Goal: Check status: Check status

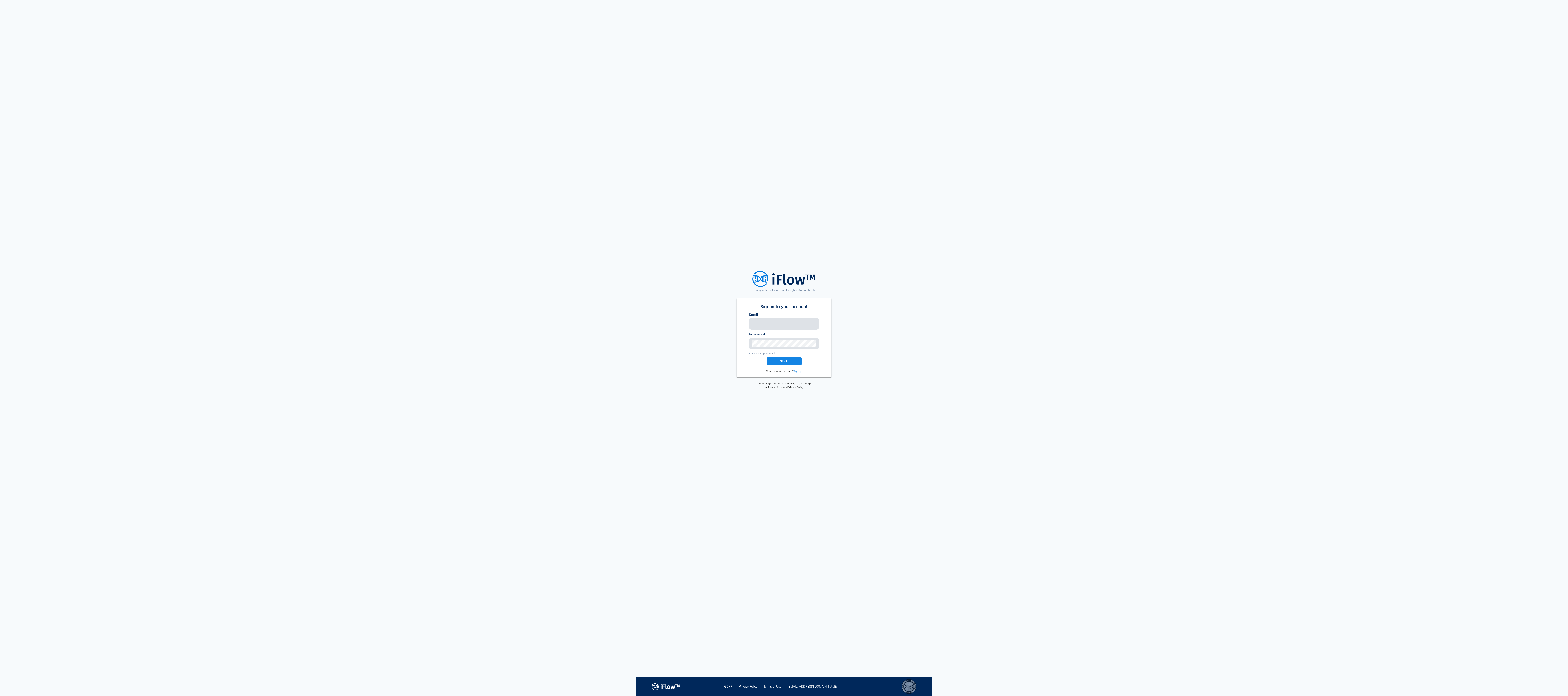
type input "[EMAIL_ADDRESS][PERSON_NAME][DOMAIN_NAME]"
click at [791, 362] on span "Sign in" at bounding box center [784, 361] width 28 height 3
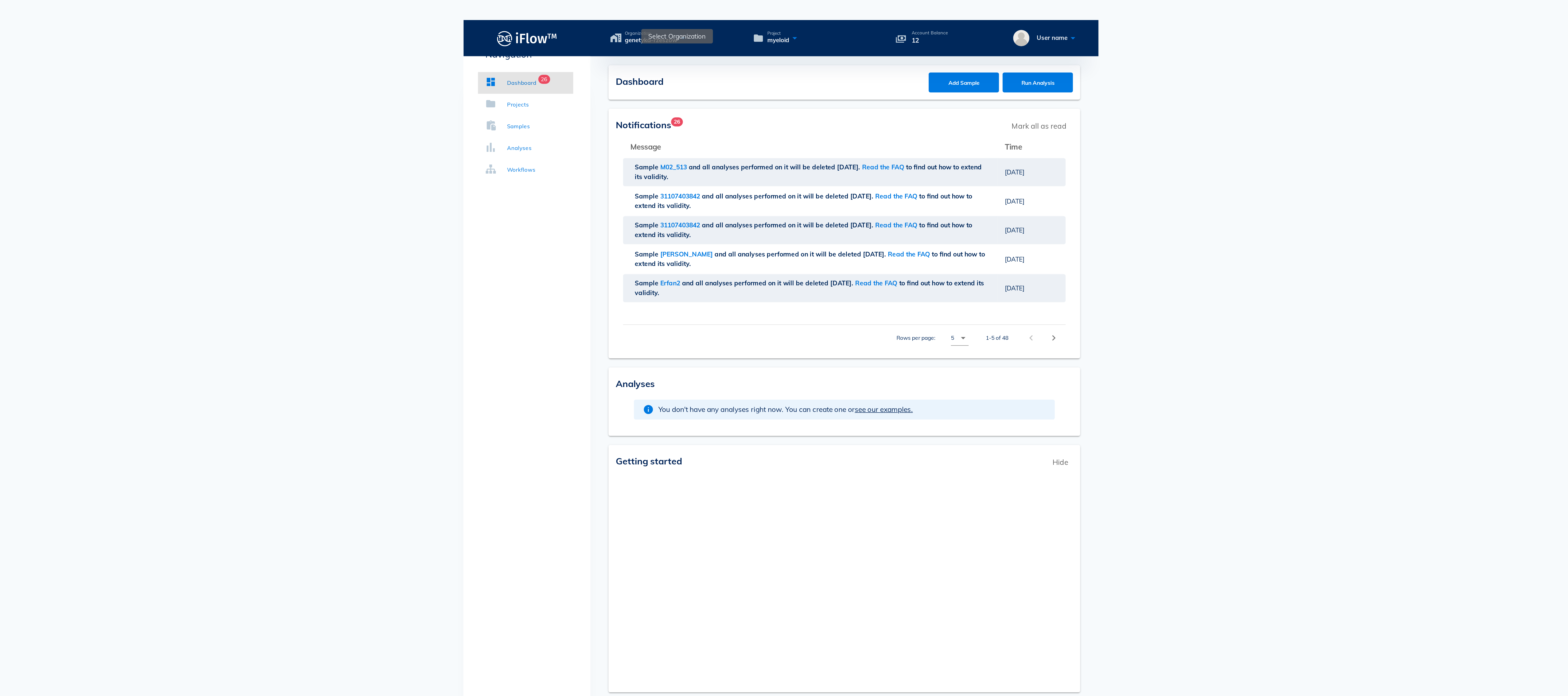
click at [739, 15] on icon at bounding box center [738, 18] width 5 height 6
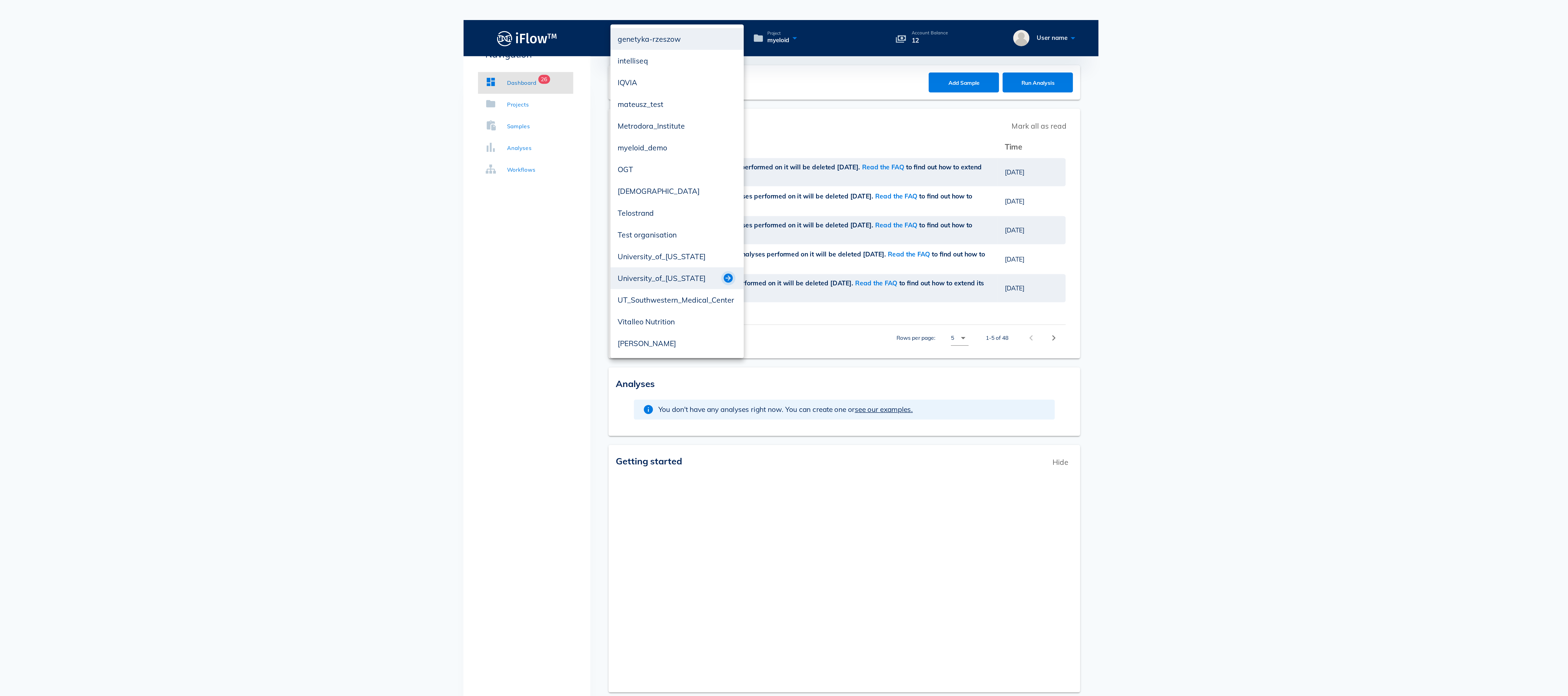
click at [761, 130] on button "button" at bounding box center [760, 130] width 5 height 5
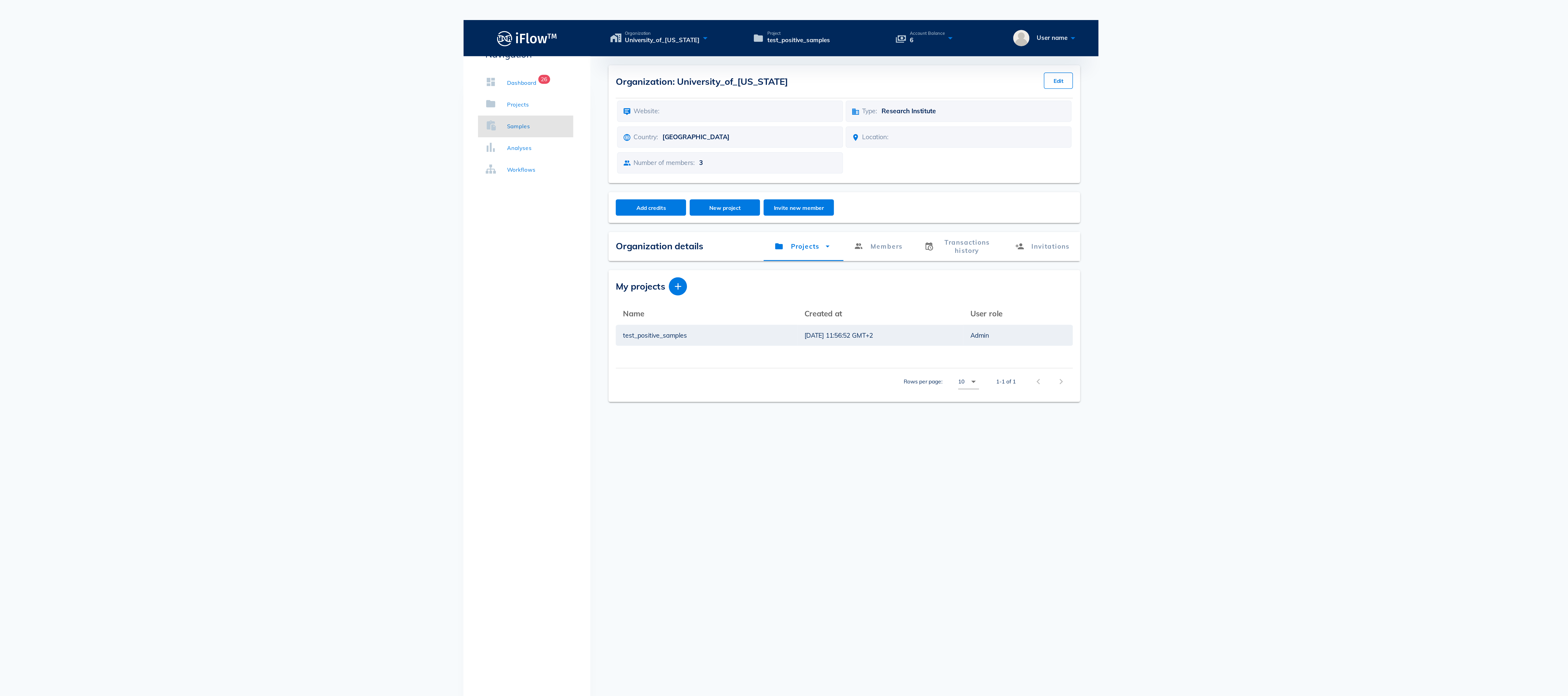
click at [668, 60] on link "Samples" at bounding box center [665, 58] width 44 height 10
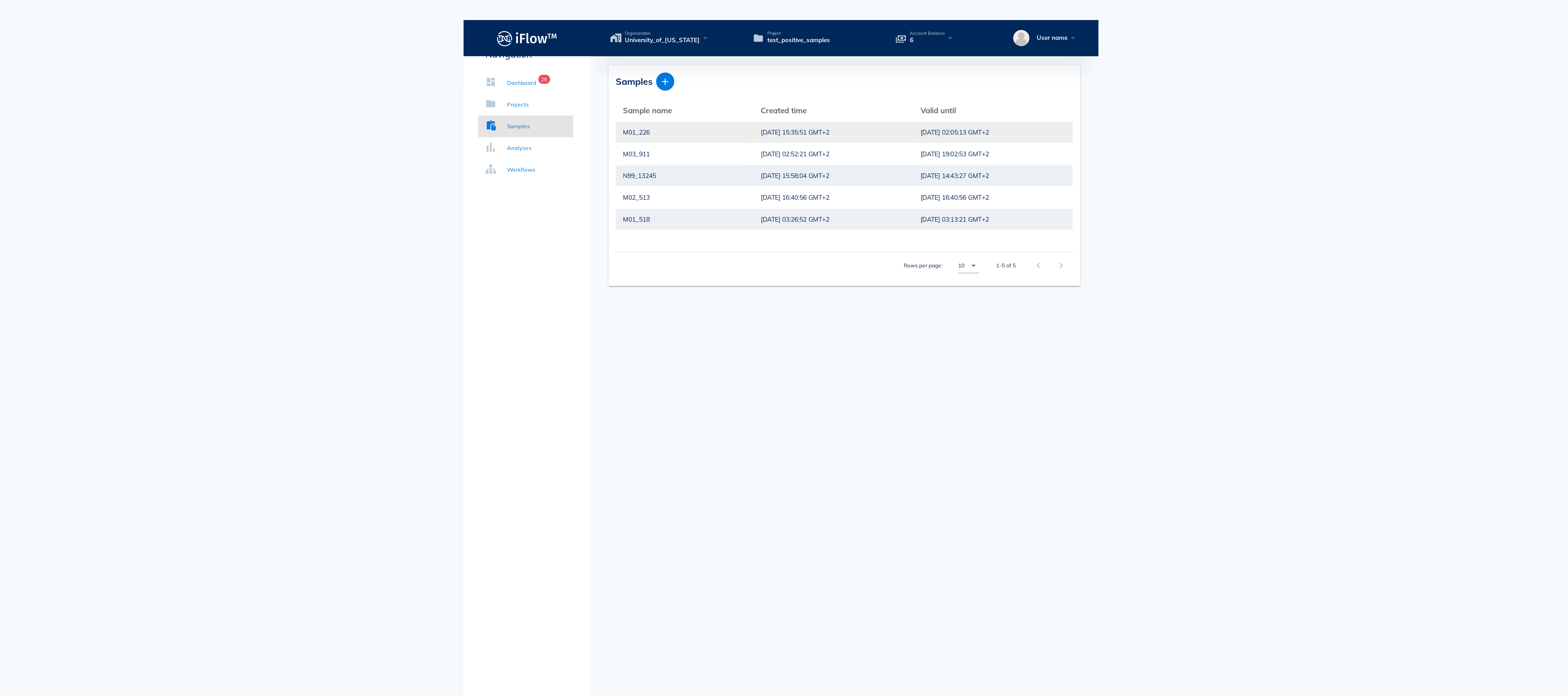
click at [736, 57] on div "M01_226" at bounding box center [739, 61] width 57 height 10
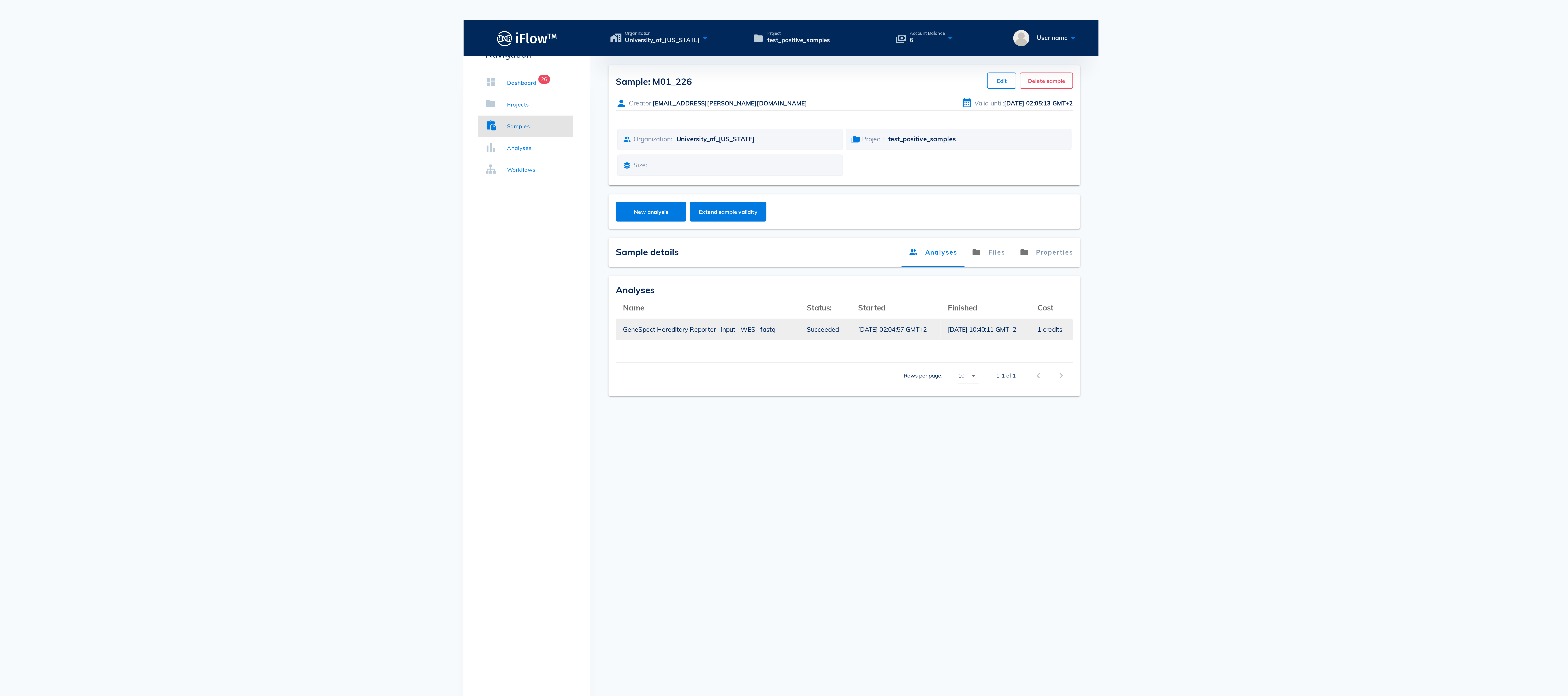
click at [837, 148] on div "[DATE] 02:04:57 GMT+2" at bounding box center [838, 153] width 35 height 10
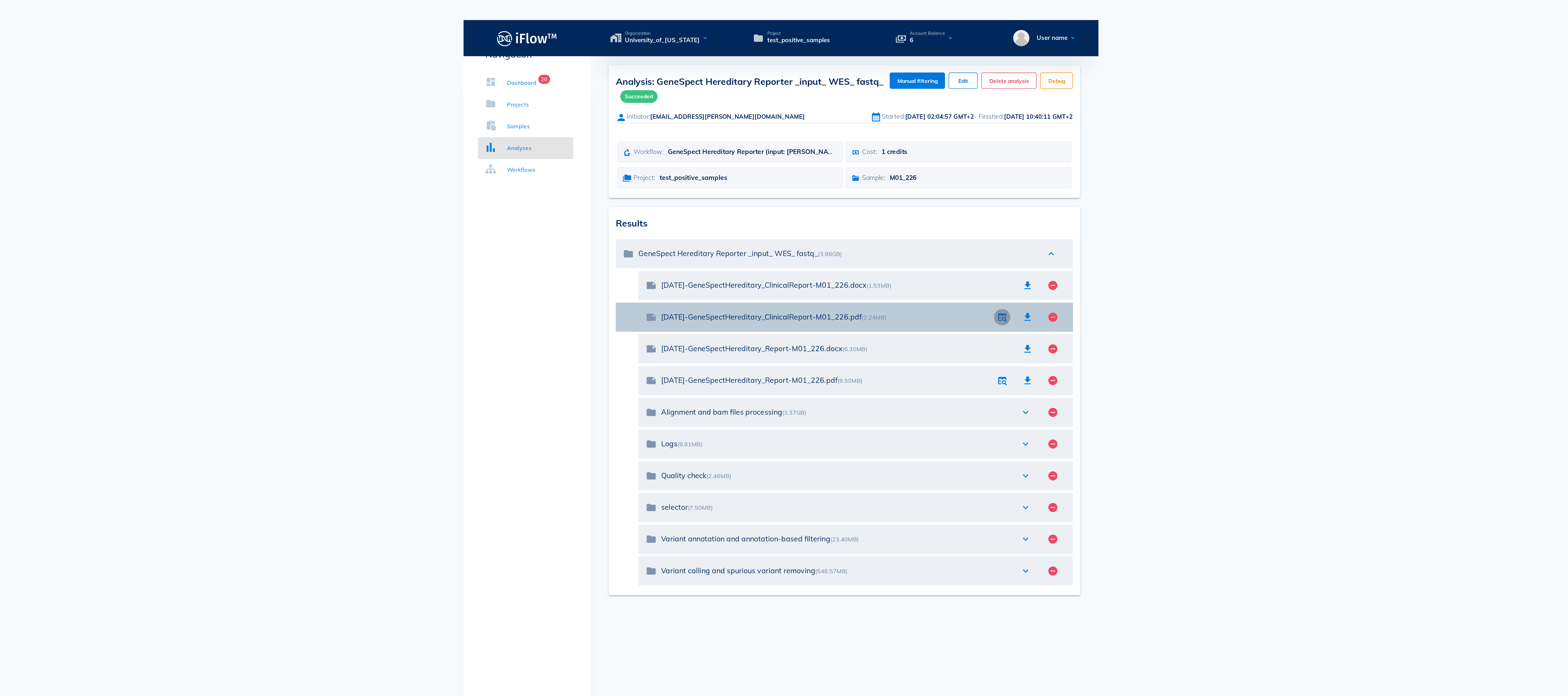
click at [886, 145] on icon "button" at bounding box center [887, 148] width 5 height 5
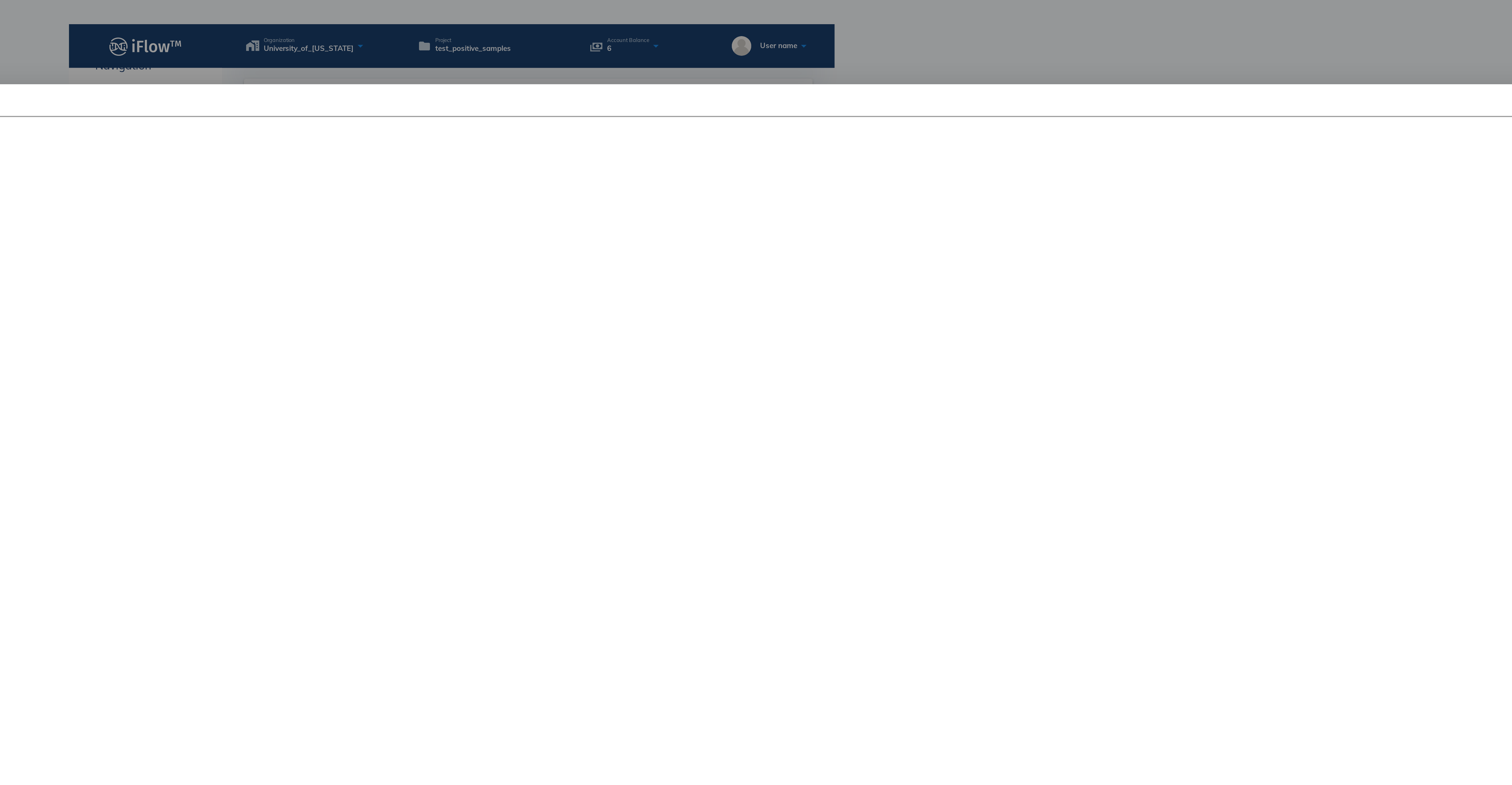
click at [1127, 16] on div at bounding box center [756, 392] width 1512 height 785
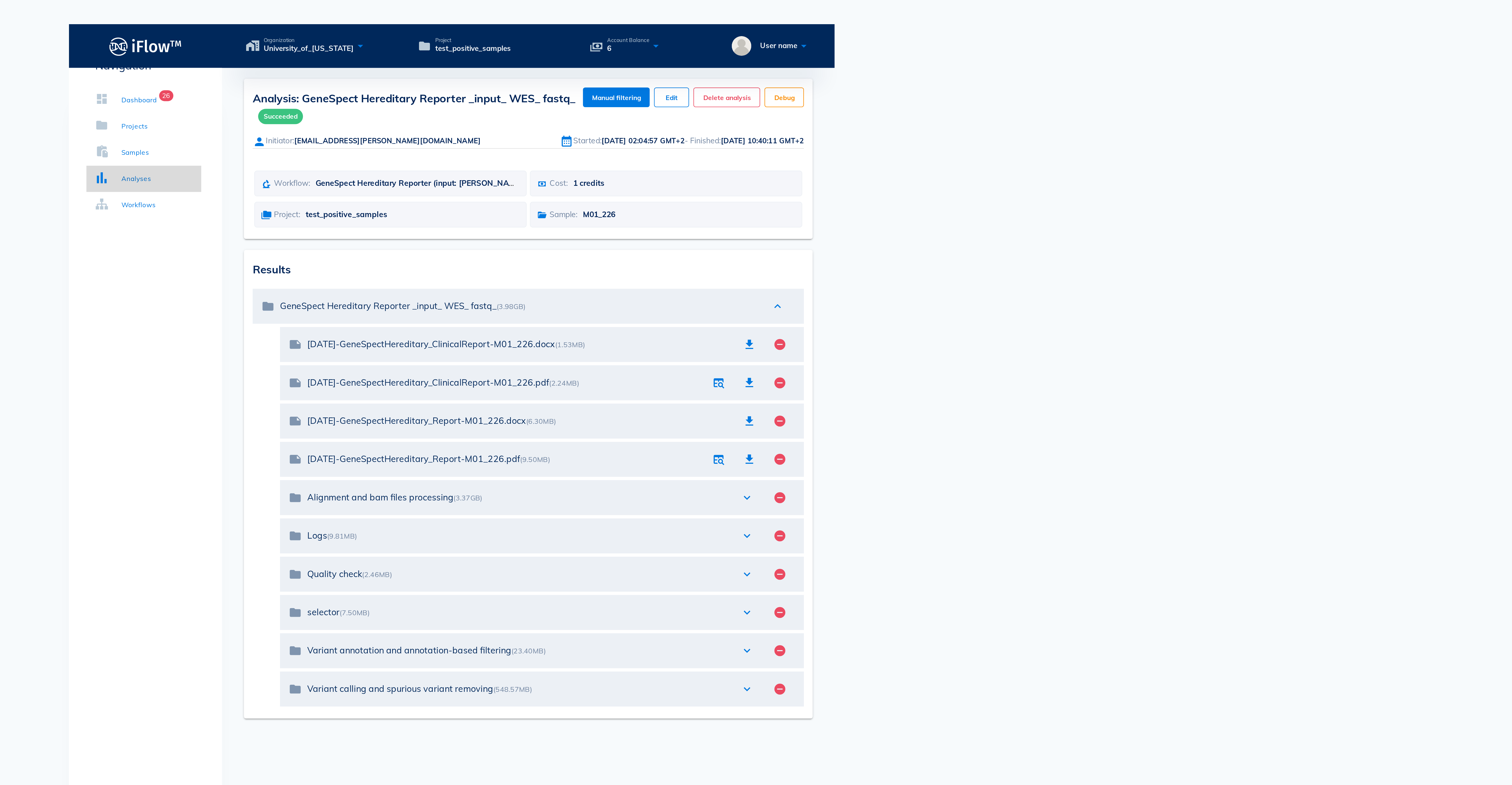
click at [617, 82] on link "Analyses" at bounding box center [612, 83] width 54 height 12
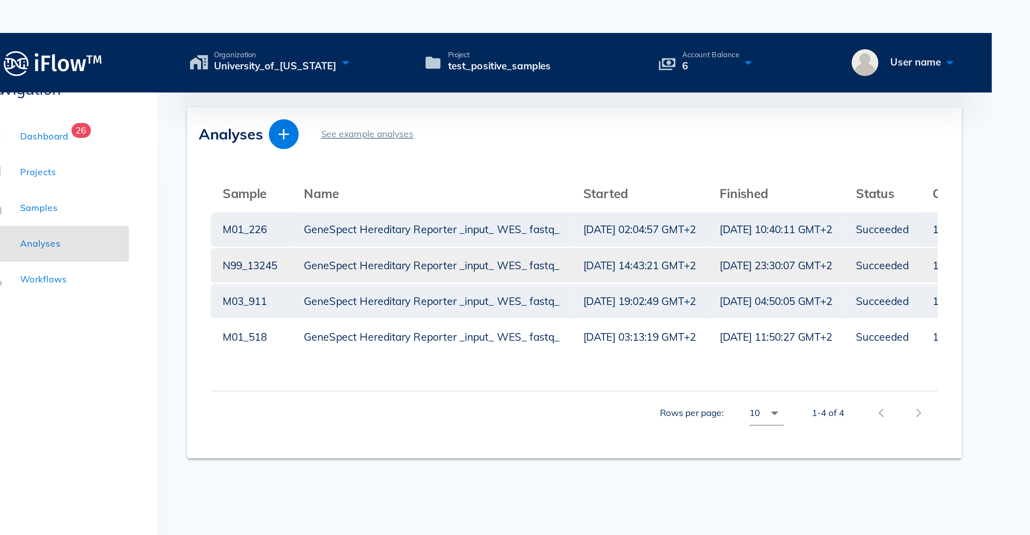
click at [475, 115] on div "GeneSpect Hereditary Reporter _input_ WES_ fastq_" at bounding box center [497, 123] width 119 height 16
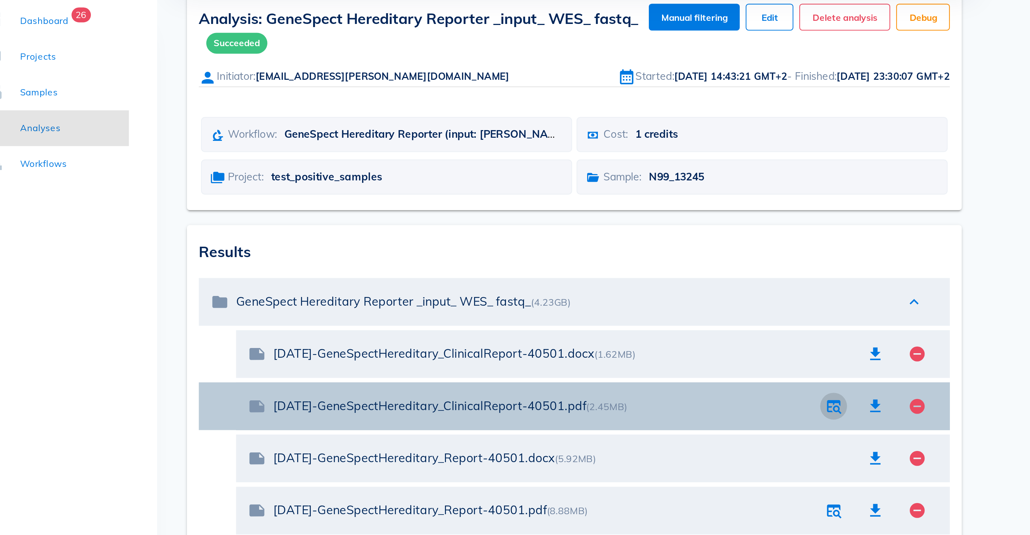
click at [682, 239] on icon "button" at bounding box center [684, 243] width 8 height 8
